Goal: Information Seeking & Learning: Learn about a topic

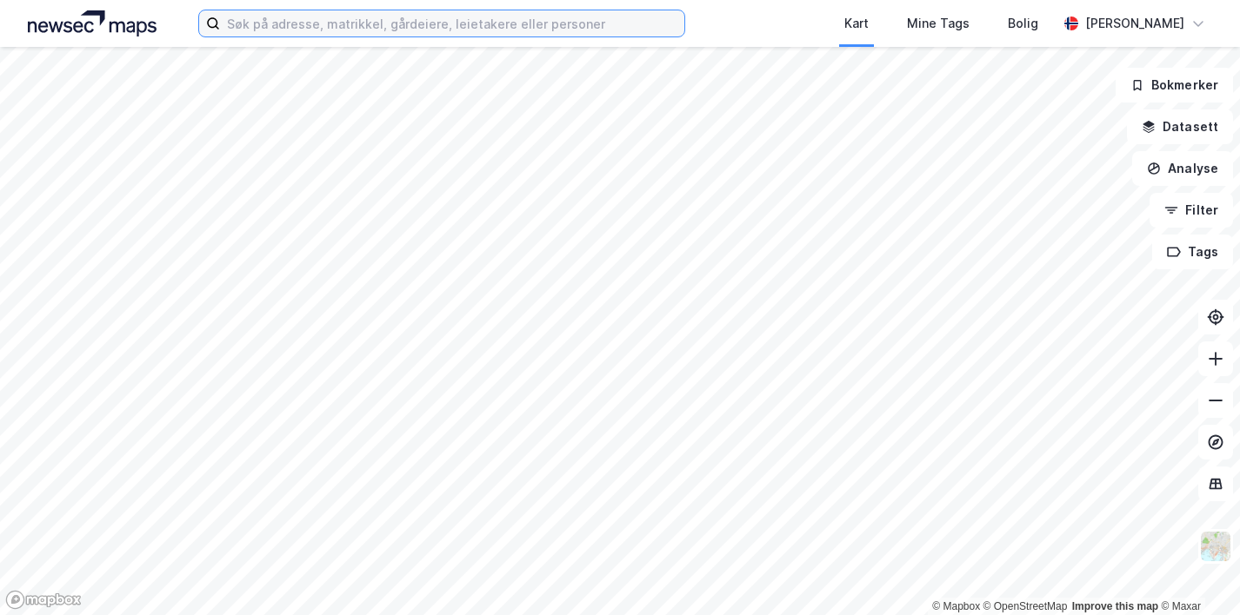
click at [352, 17] on input at bounding box center [452, 23] width 464 height 26
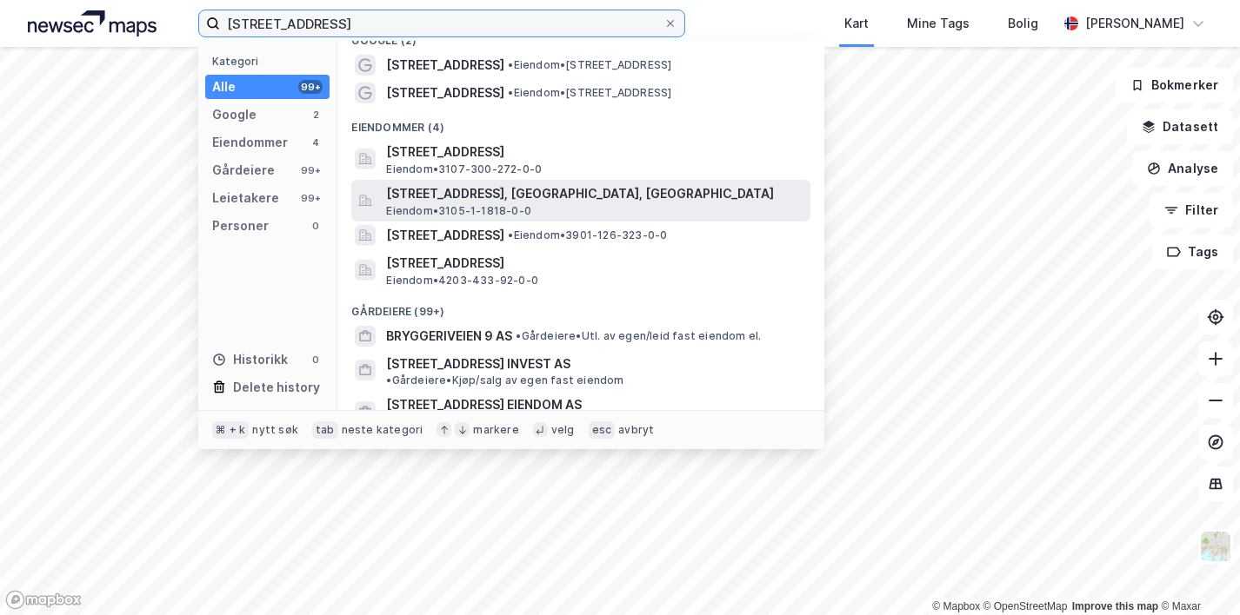
scroll to position [29, 0]
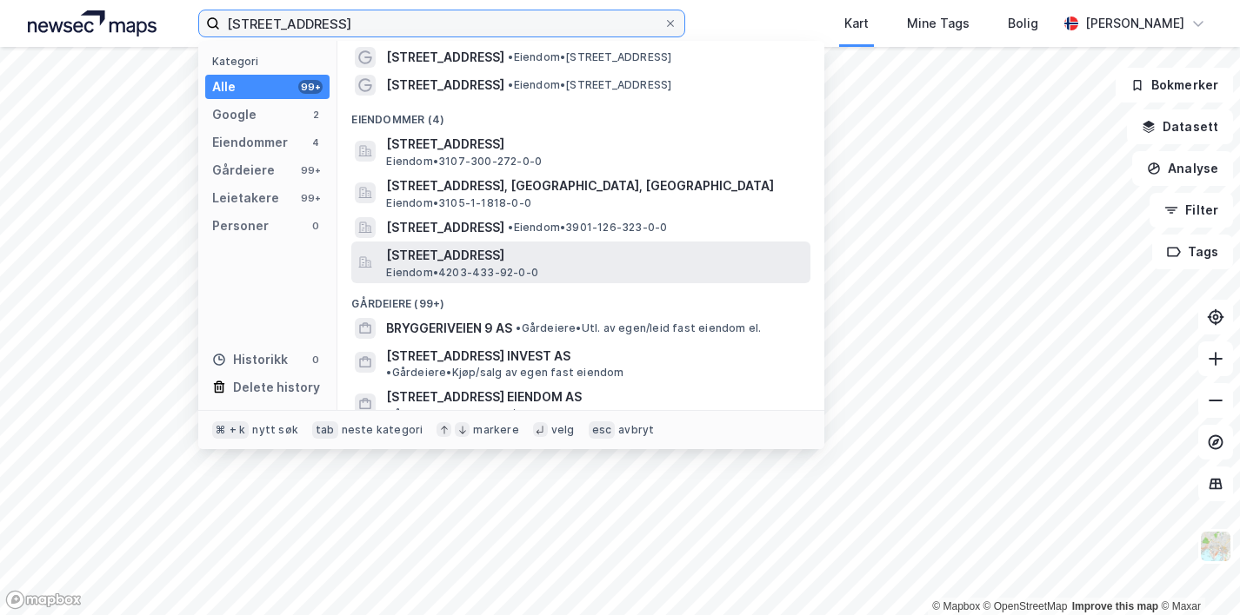
type input "[STREET_ADDRESS]"
click at [448, 253] on span "[STREET_ADDRESS]" at bounding box center [594, 255] width 417 height 21
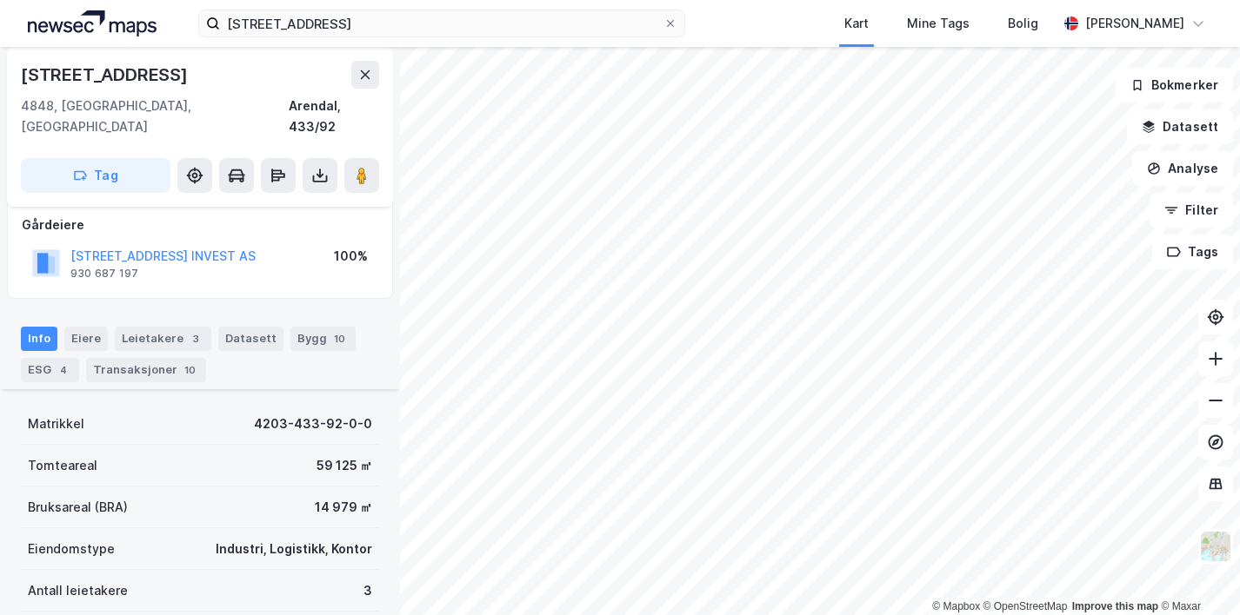
scroll to position [39, 0]
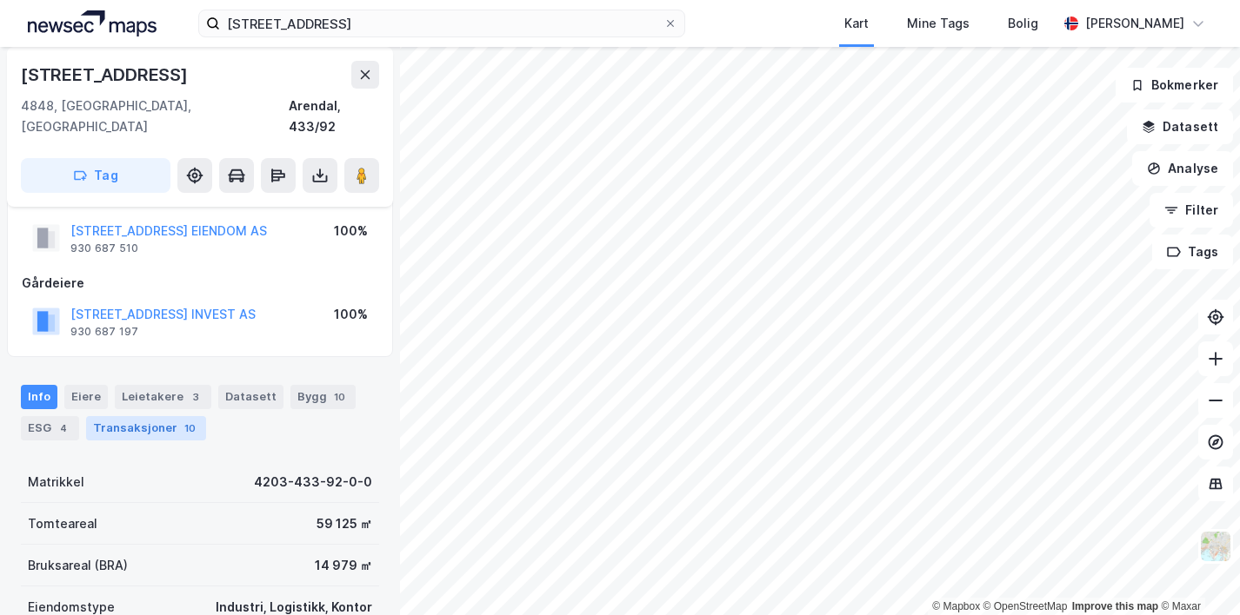
click at [151, 416] on div "Transaksjoner 10" at bounding box center [146, 428] width 120 height 24
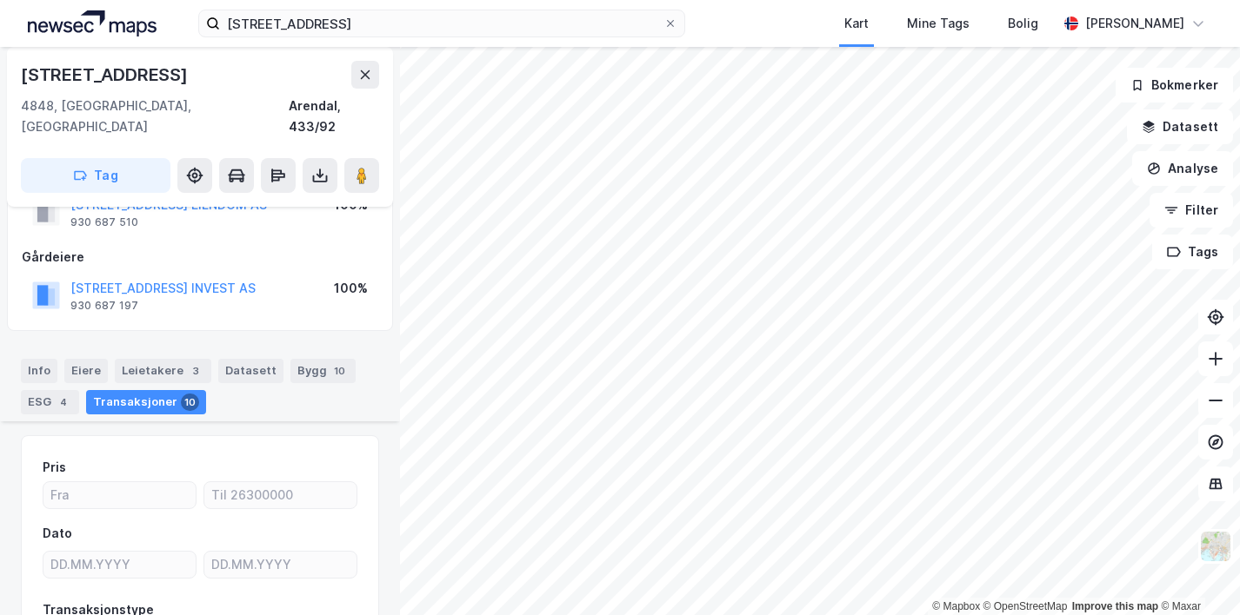
scroll to position [4, 0]
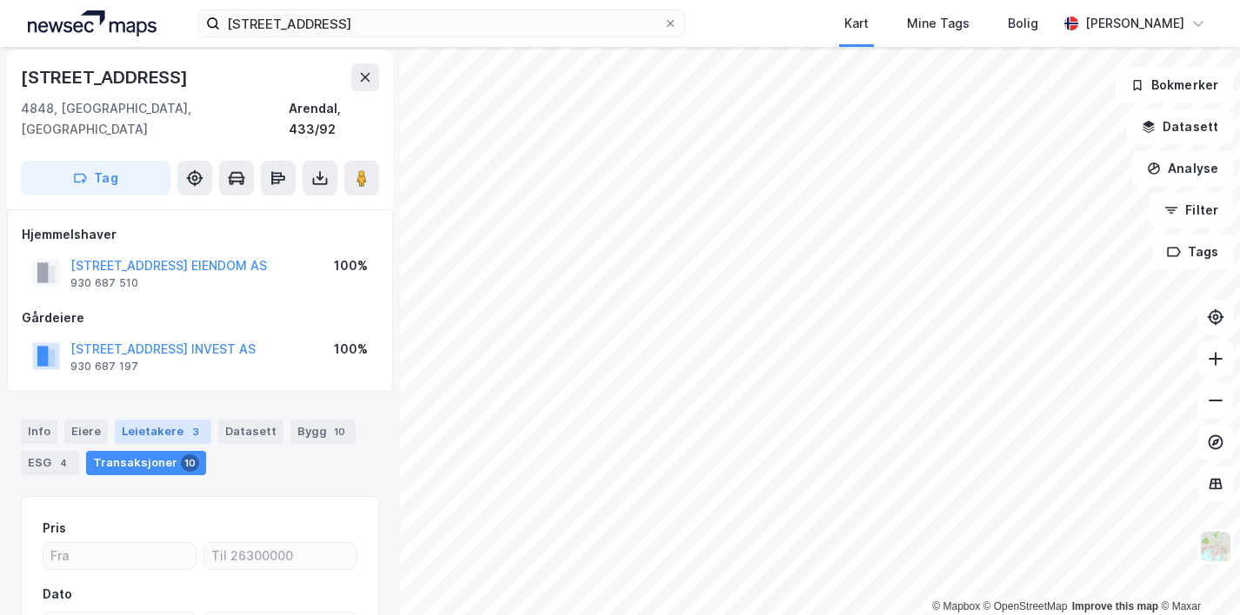
click at [158, 420] on div "Leietakere 3" at bounding box center [163, 432] width 96 height 24
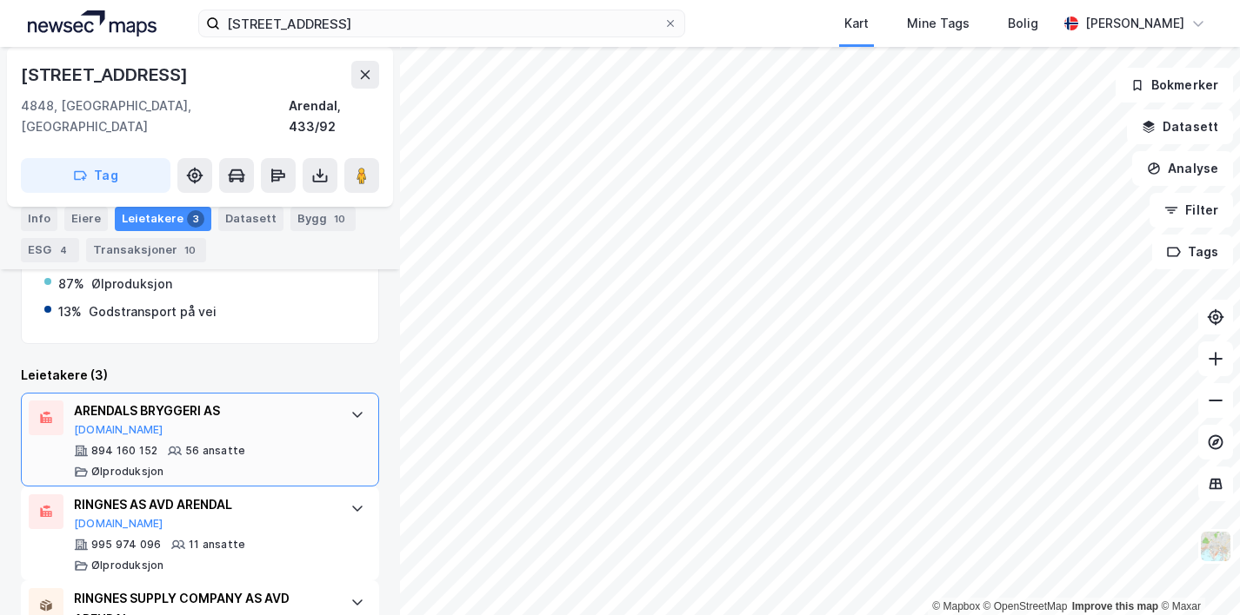
scroll to position [370, 0]
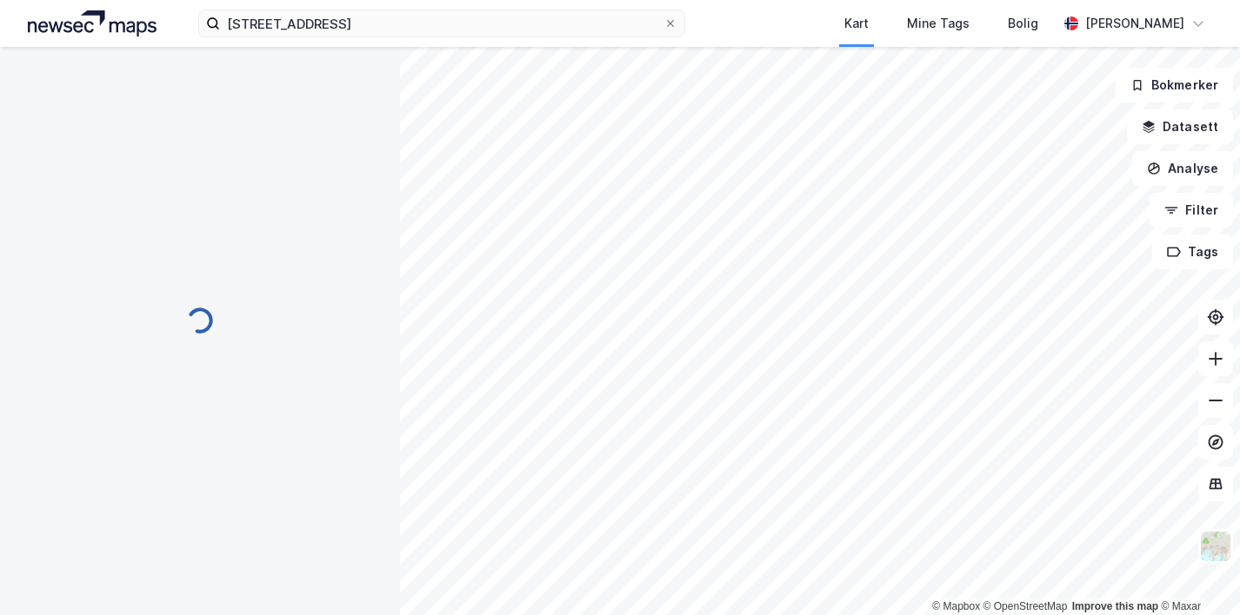
scroll to position [116, 0]
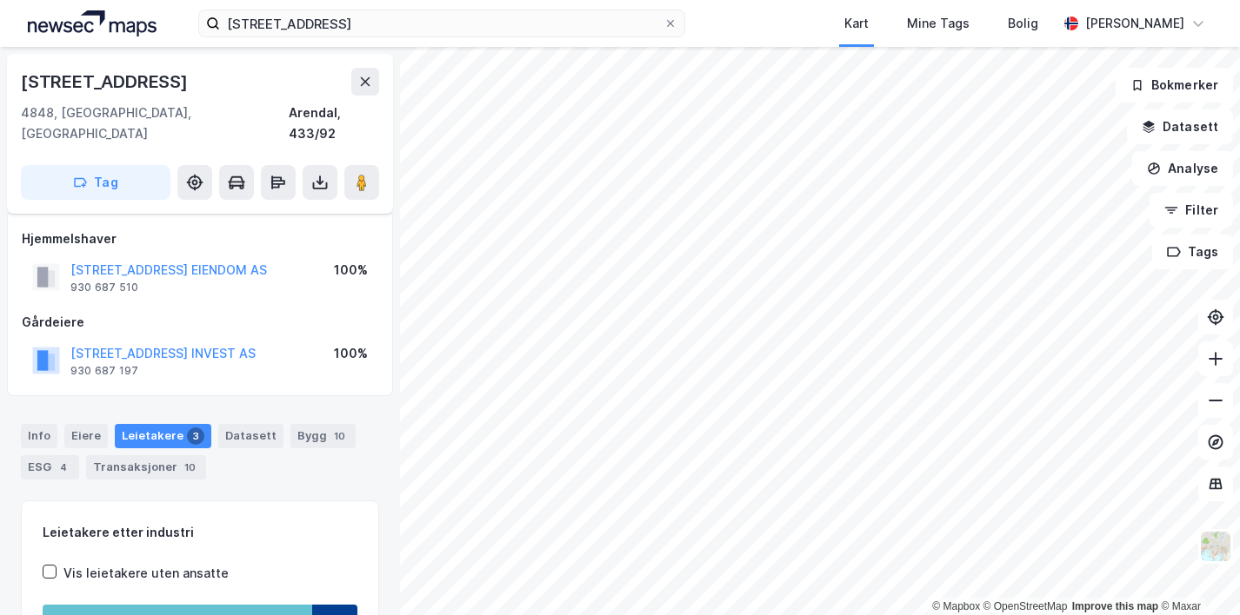
scroll to position [116, 0]
